Goal: Task Accomplishment & Management: Manage account settings

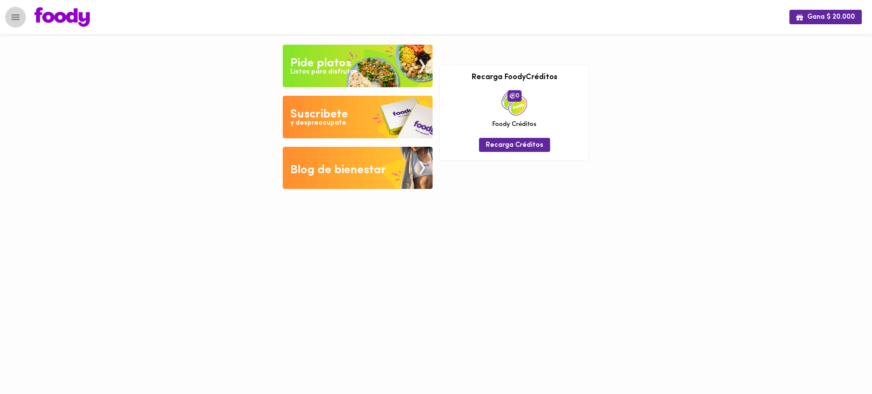
click at [17, 18] on icon "Menu" at bounding box center [15, 17] width 11 height 11
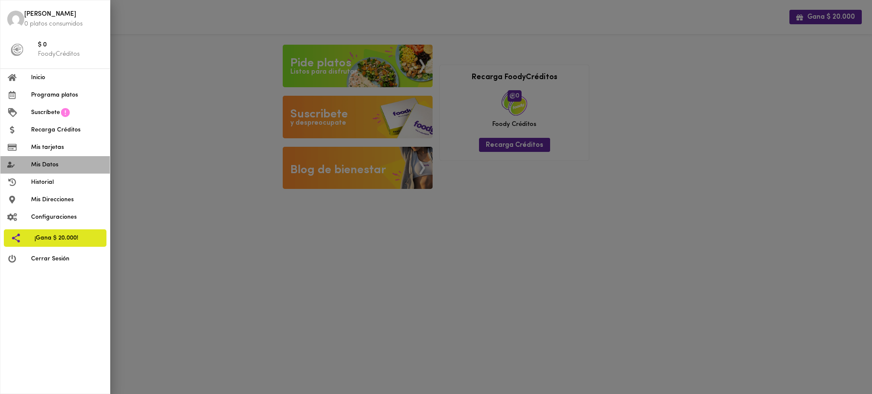
click at [61, 171] on li "Mis Datos" at bounding box center [54, 164] width 109 height 17
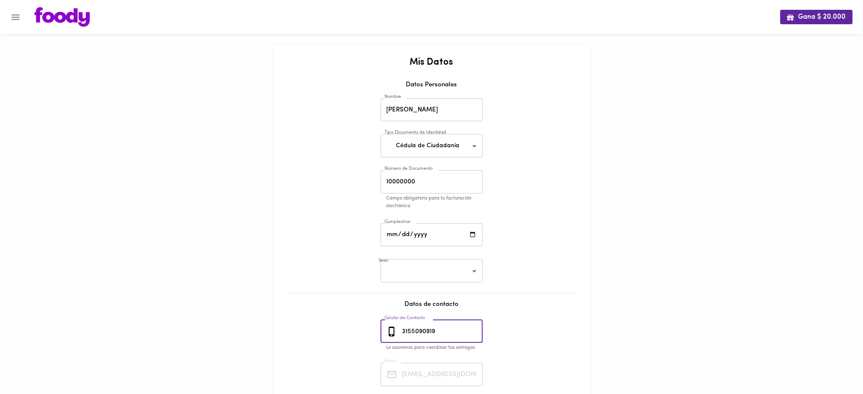
drag, startPoint x: 443, startPoint y: 332, endPoint x: 398, endPoint y: 336, distance: 45.3
click at [398, 336] on div "[PHONE_NUMBER] Celular de Contacto" at bounding box center [432, 331] width 102 height 23
click at [14, 16] on icon "Menu" at bounding box center [15, 17] width 11 height 11
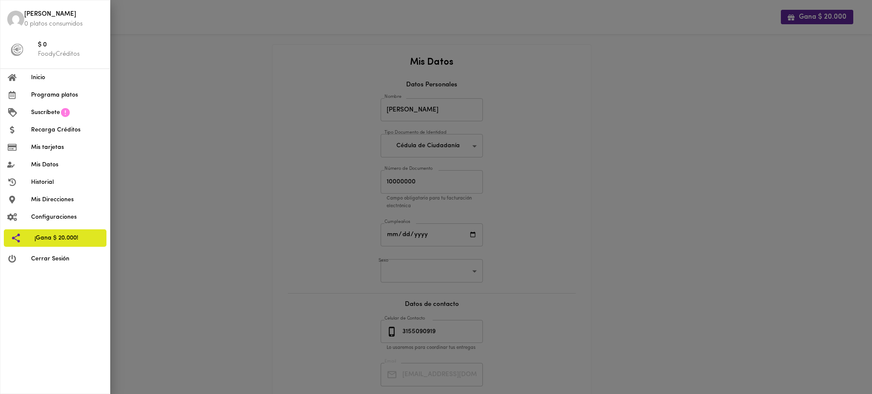
click at [57, 259] on span "Cerrar Sesión" at bounding box center [67, 259] width 72 height 9
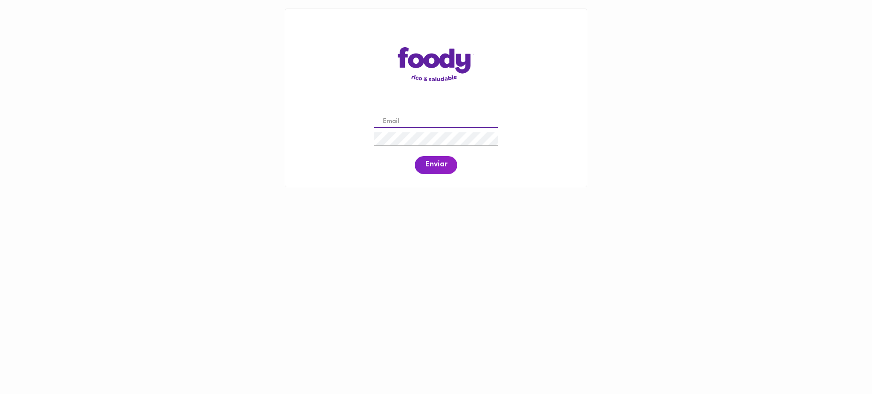
click at [413, 122] on input "email" at bounding box center [435, 121] width 123 height 13
paste input "[EMAIL_ADDRESS][DOMAIN_NAME]"
type input "[EMAIL_ADDRESS][DOMAIN_NAME]"
click at [437, 167] on span "Enviar" at bounding box center [436, 165] width 22 height 9
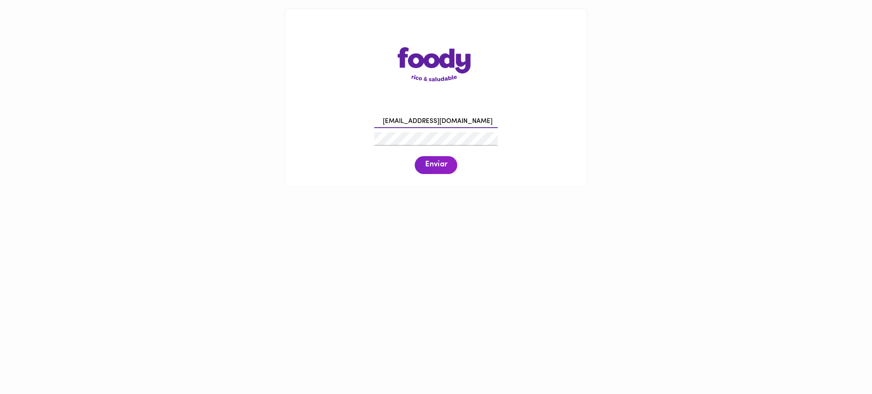
drag, startPoint x: 481, startPoint y: 120, endPoint x: 345, endPoint y: 123, distance: 136.3
click at [345, 123] on div "[EMAIL_ADDRESS][DOMAIN_NAME] Enviar" at bounding box center [436, 143] width 284 height 65
paste input "[EMAIL_ADDRESS][PERSON_NAME][DOMAIN_NAME]"
type input "[EMAIL_ADDRESS][PERSON_NAME][DOMAIN_NAME]"
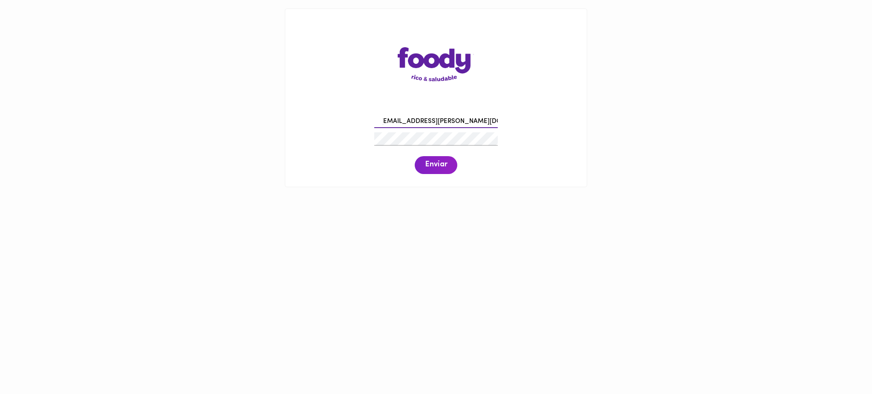
scroll to position [0, 0]
click at [438, 170] on span "Enviar" at bounding box center [436, 165] width 22 height 9
